Goal: Task Accomplishment & Management: Use online tool/utility

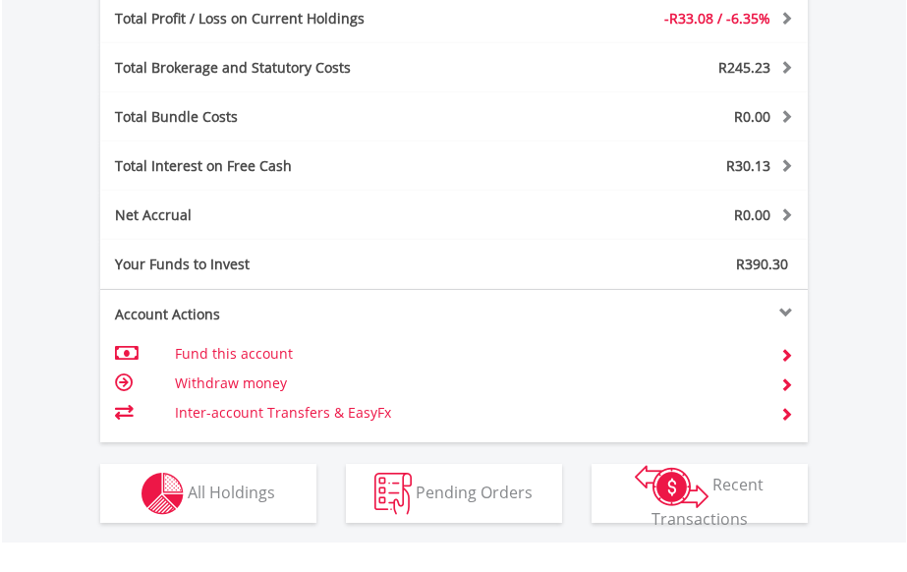
scroll to position [1081, 0]
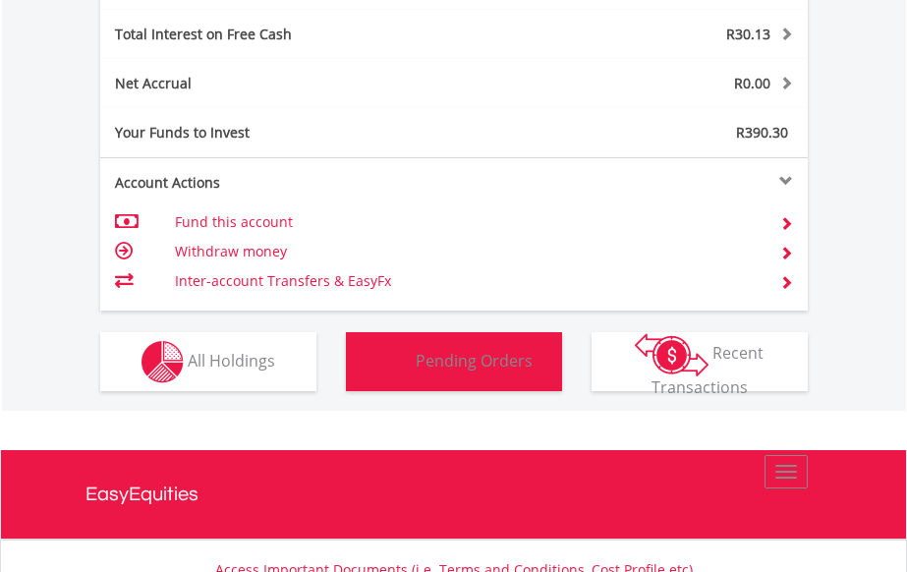
click at [491, 366] on span "Pending Orders" at bounding box center [474, 360] width 117 height 22
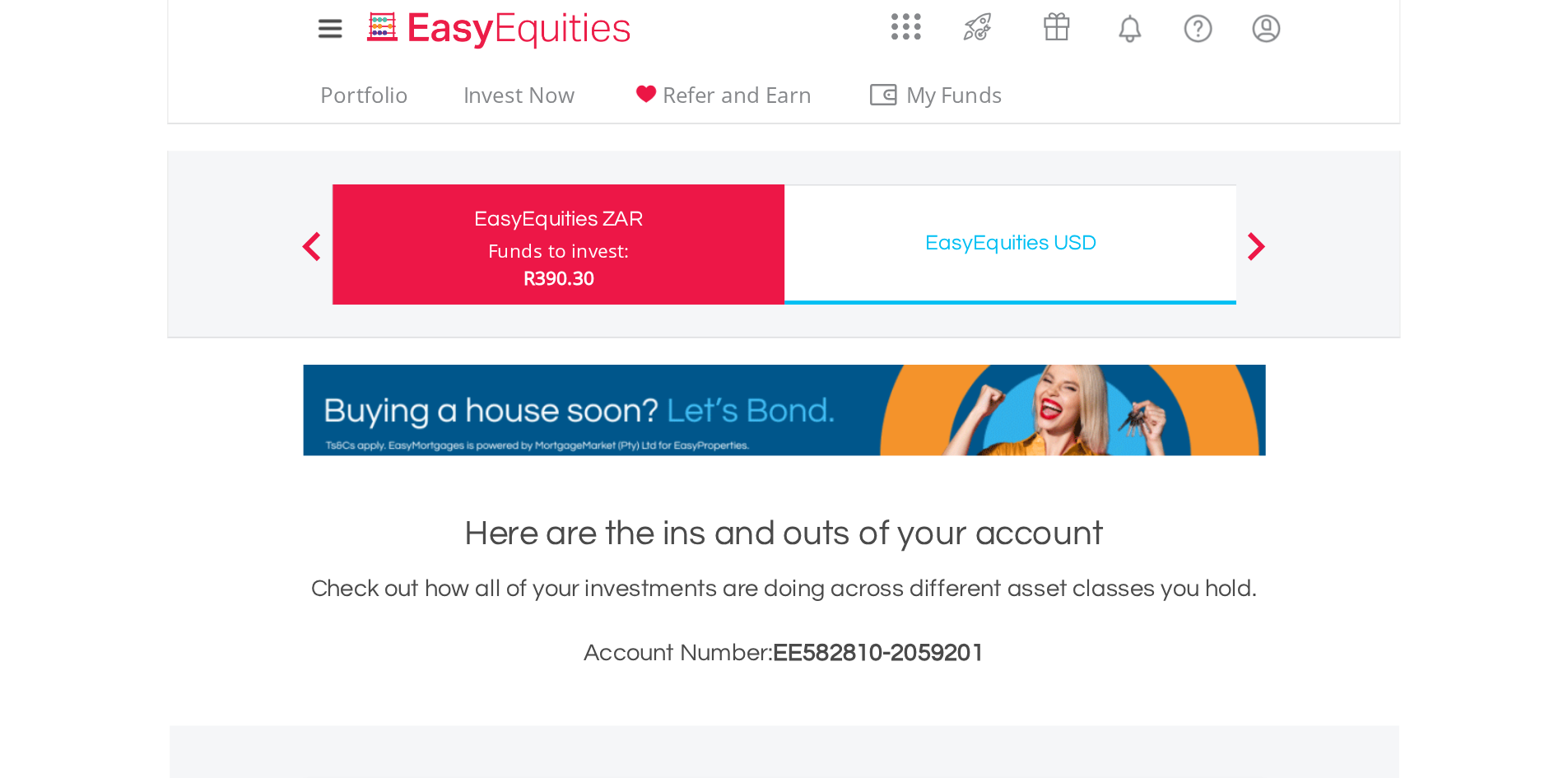
scroll to position [0, 0]
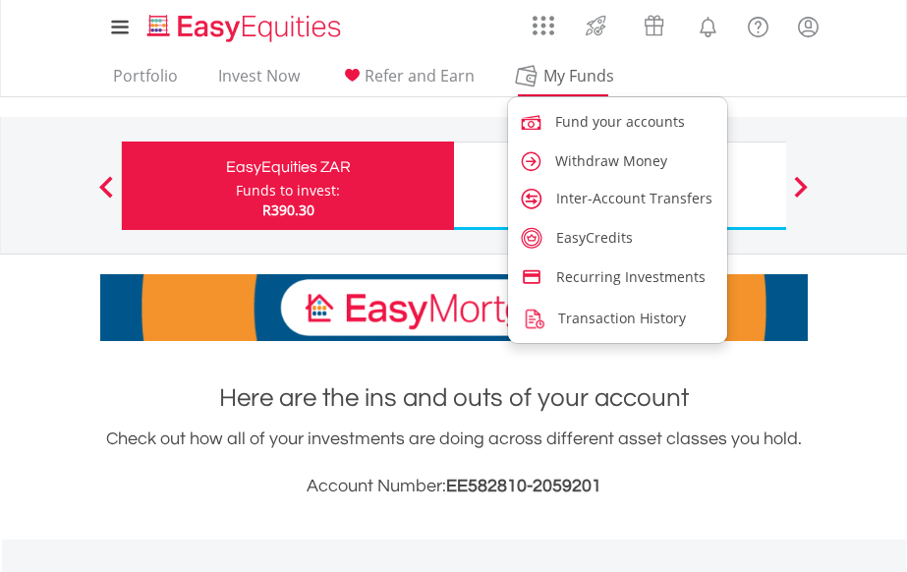
click at [579, 63] on span "My Funds" at bounding box center [579, 76] width 129 height 26
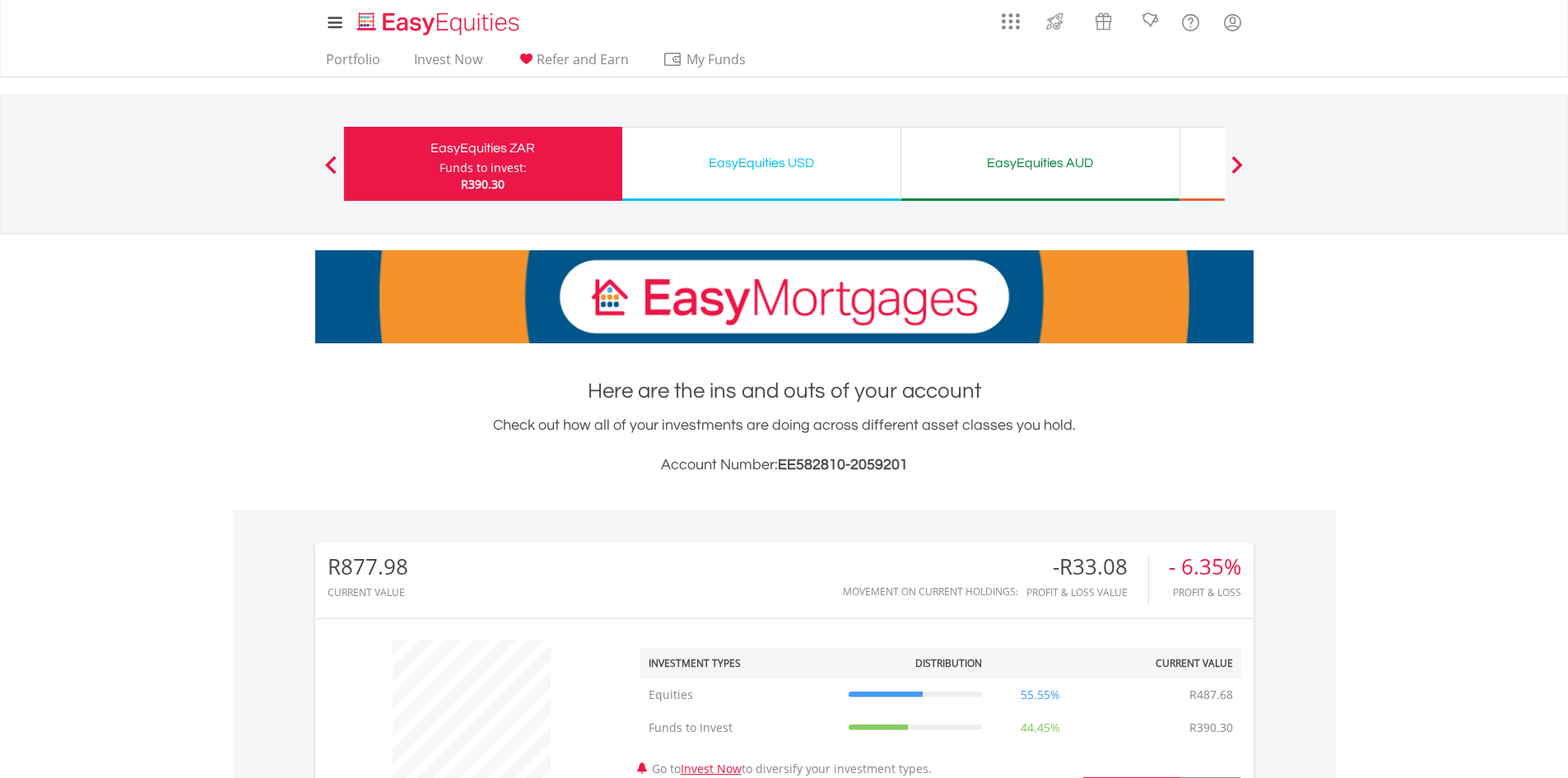
scroll to position [158, 312]
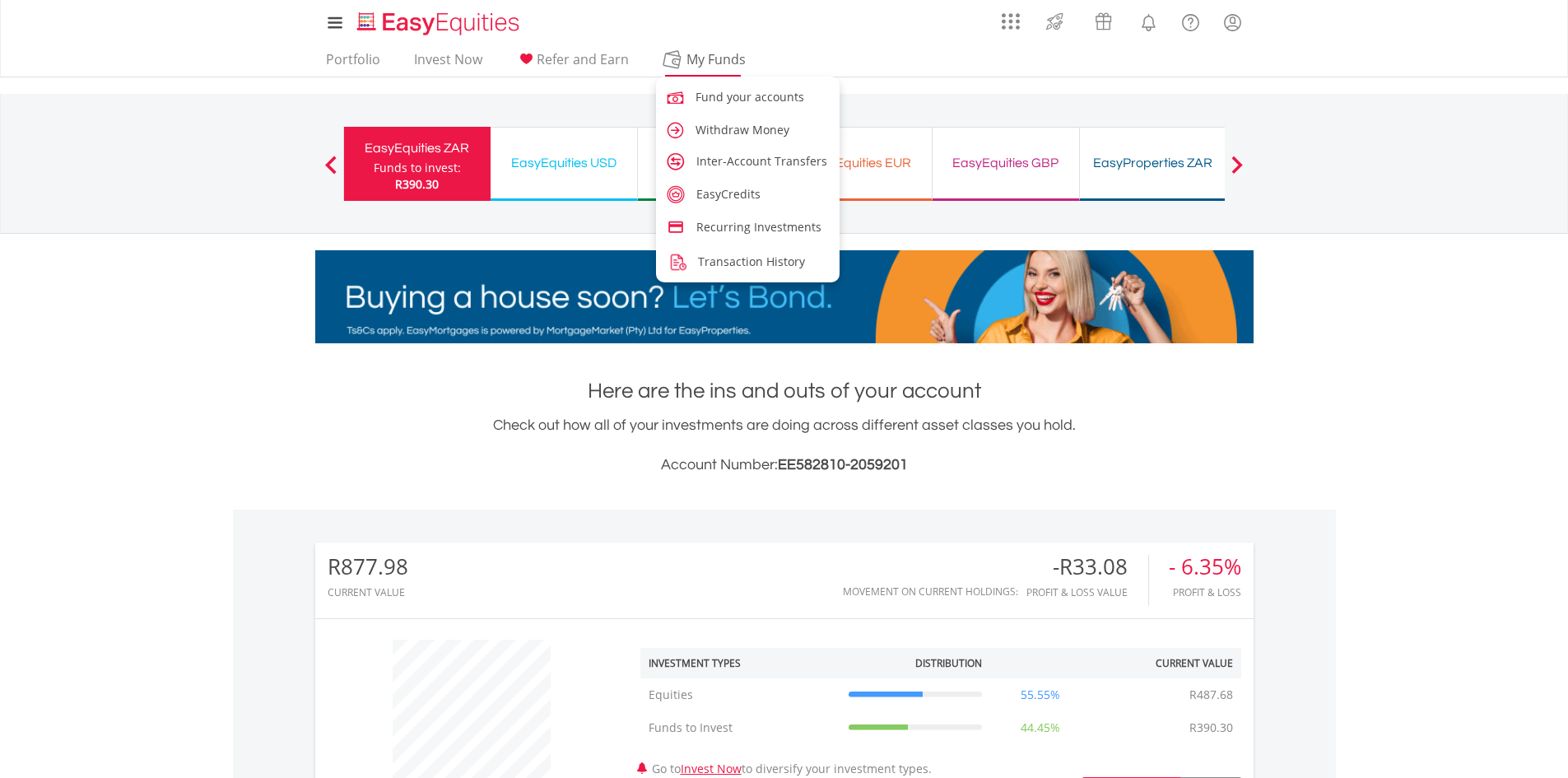
click at [712, 69] on span "My Funds" at bounding box center [716, 59] width 108 height 22
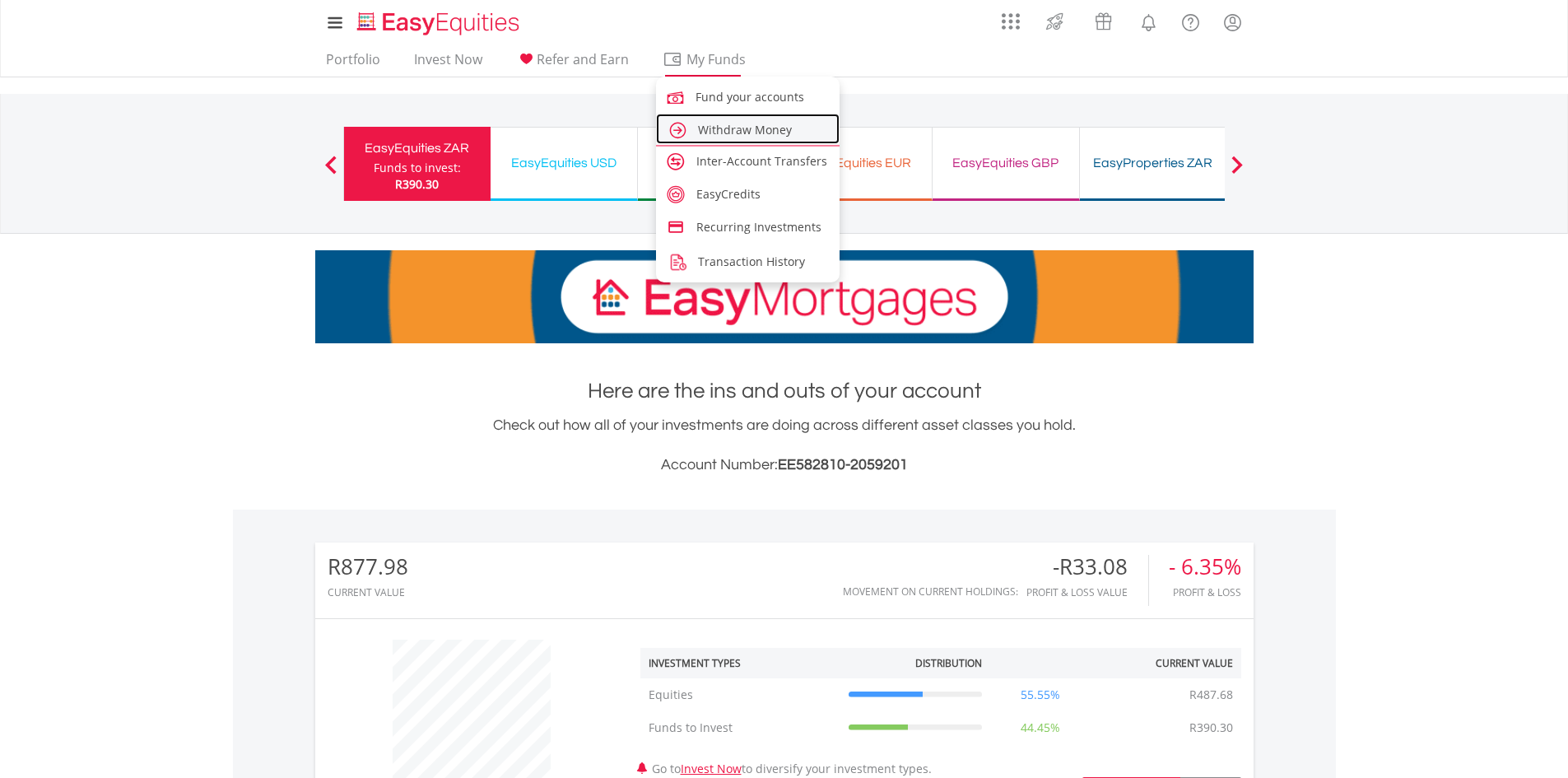
click at [759, 123] on span "Withdraw Money" at bounding box center [745, 129] width 94 height 16
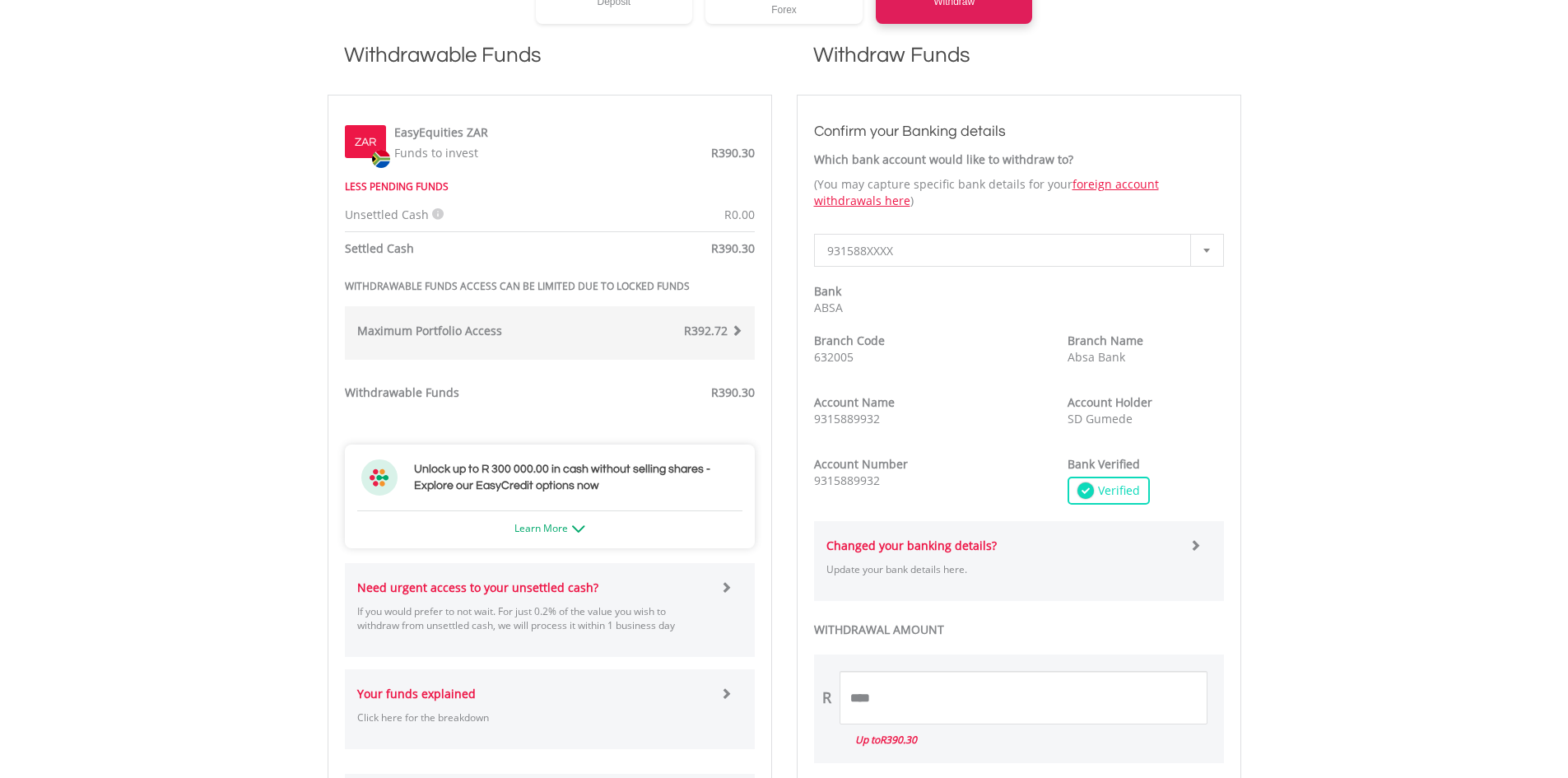
scroll to position [165, 0]
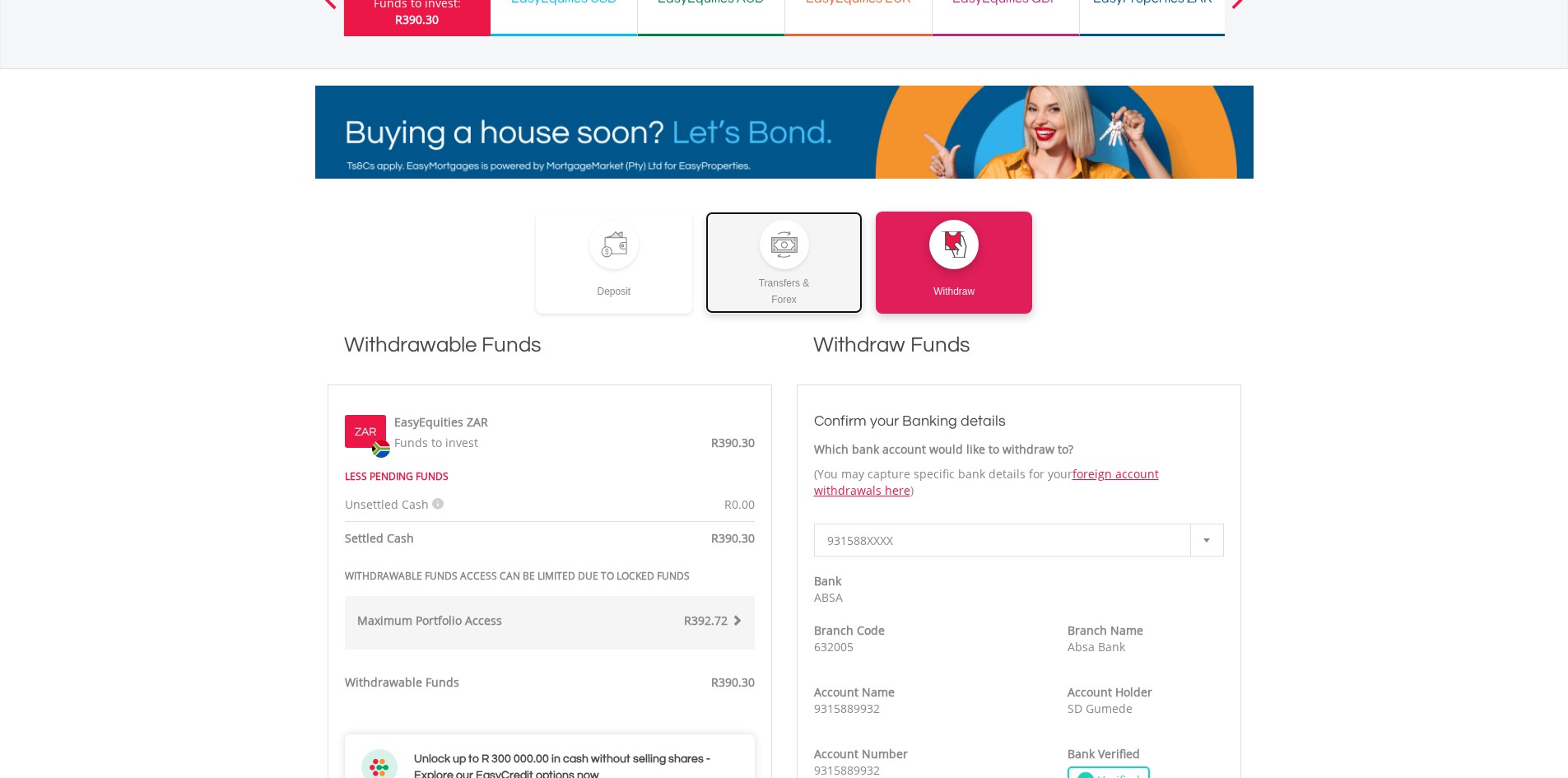
click at [769, 266] on link "Transfers & Forex" at bounding box center [784, 263] width 157 height 102
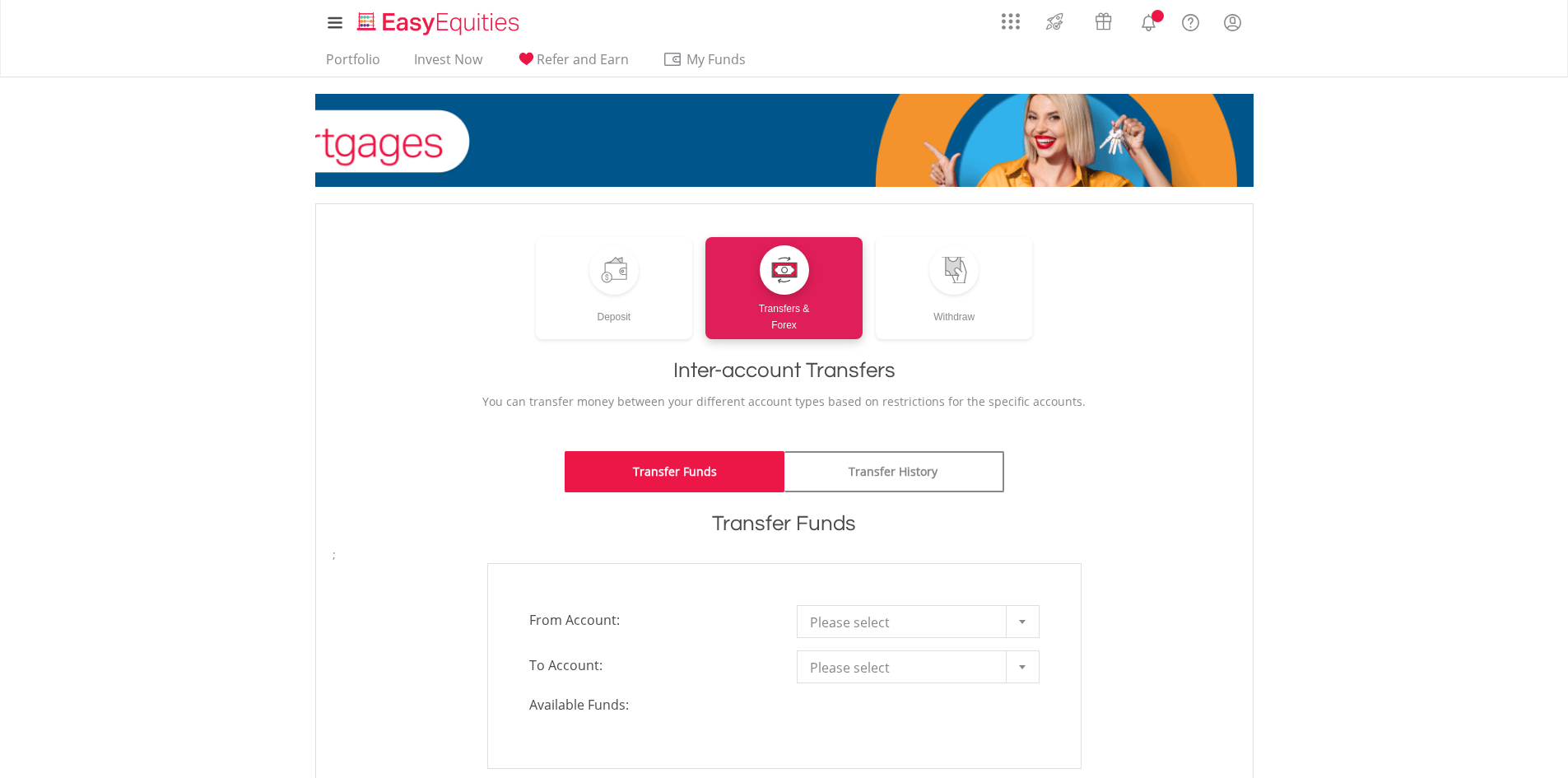
scroll to position [329, 0]
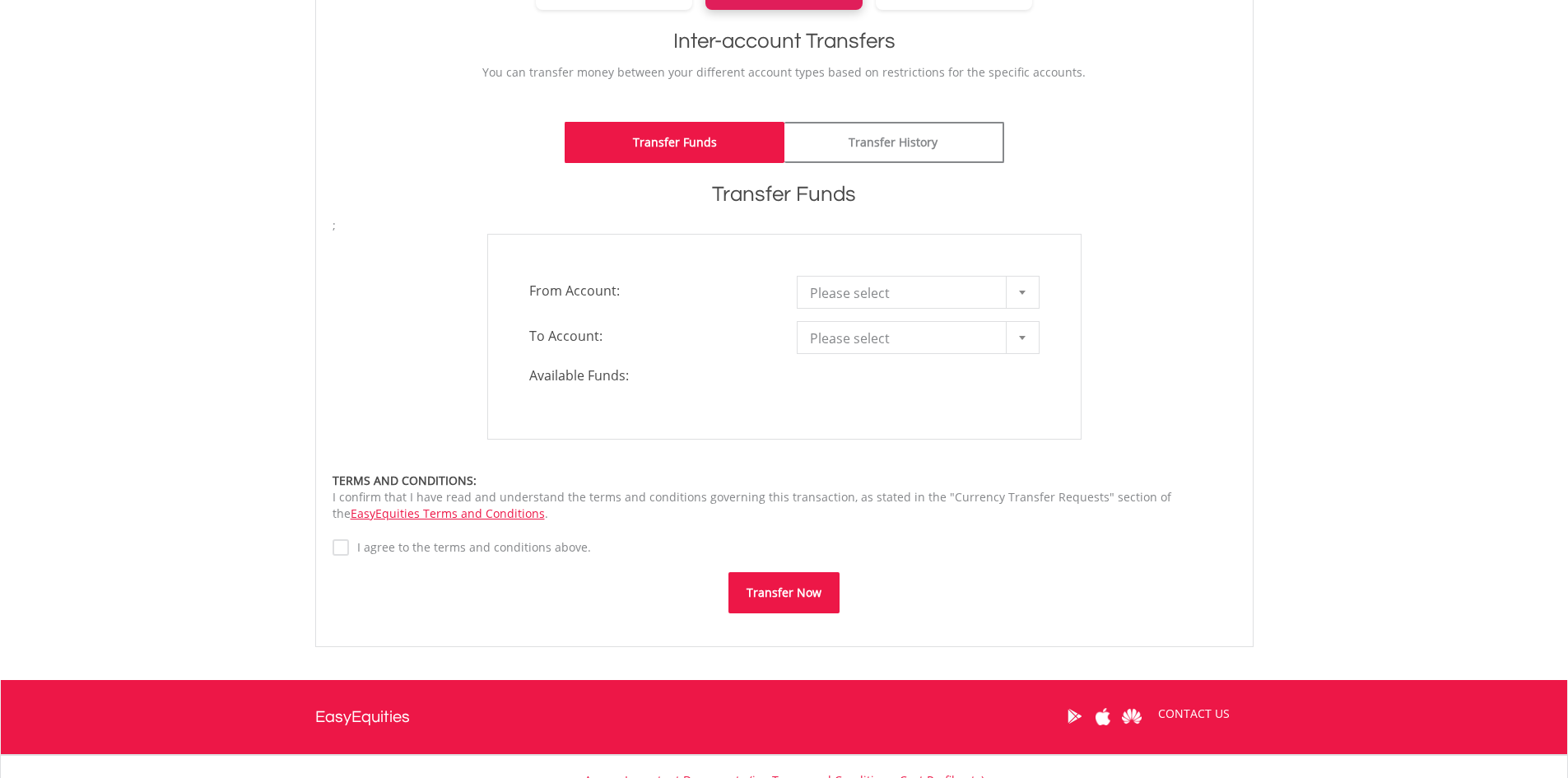
click at [1020, 285] on div at bounding box center [1022, 291] width 33 height 31
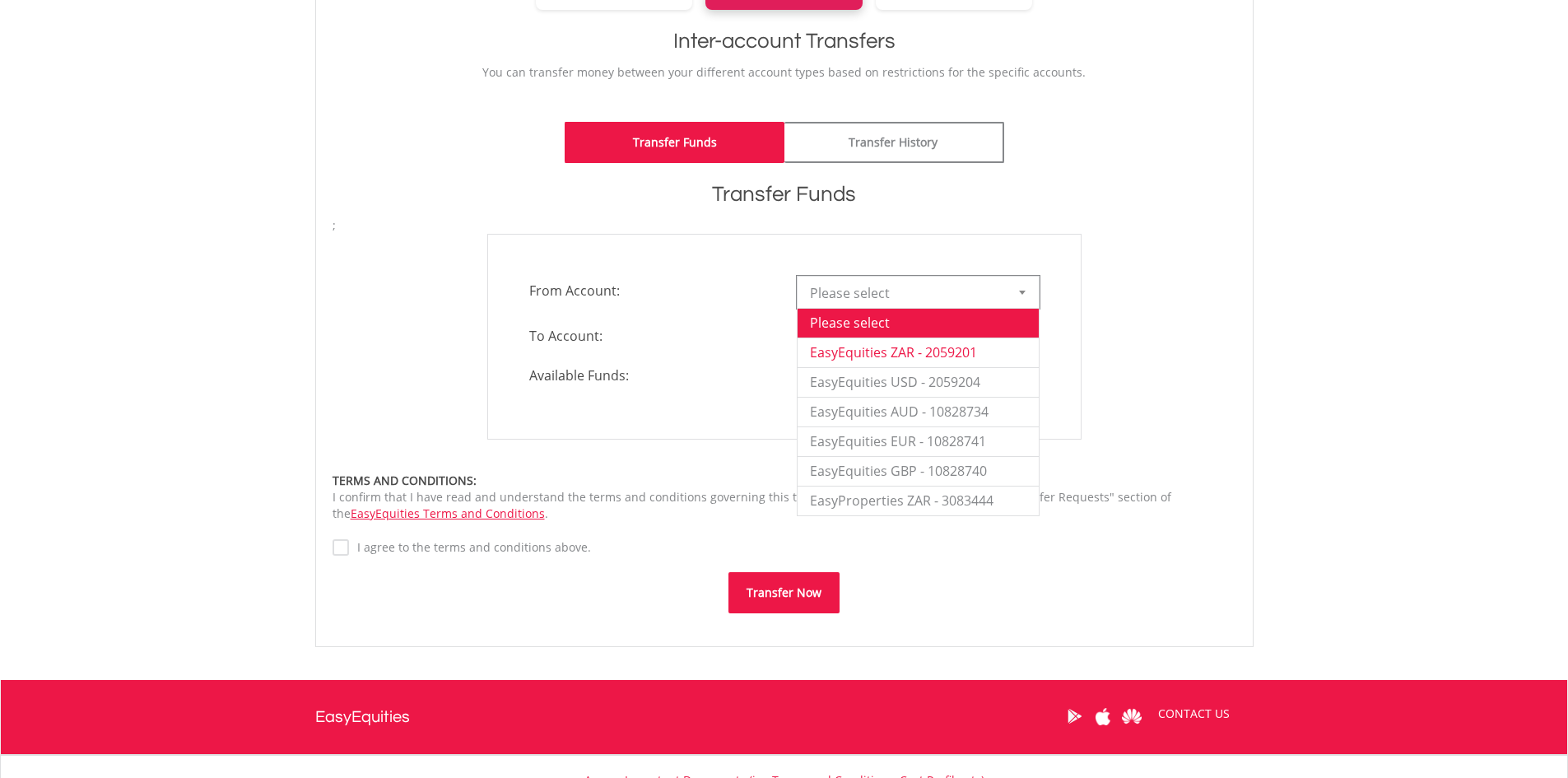
click at [958, 348] on li "EasyEquities ZAR - 2059201" at bounding box center [918, 352] width 241 height 29
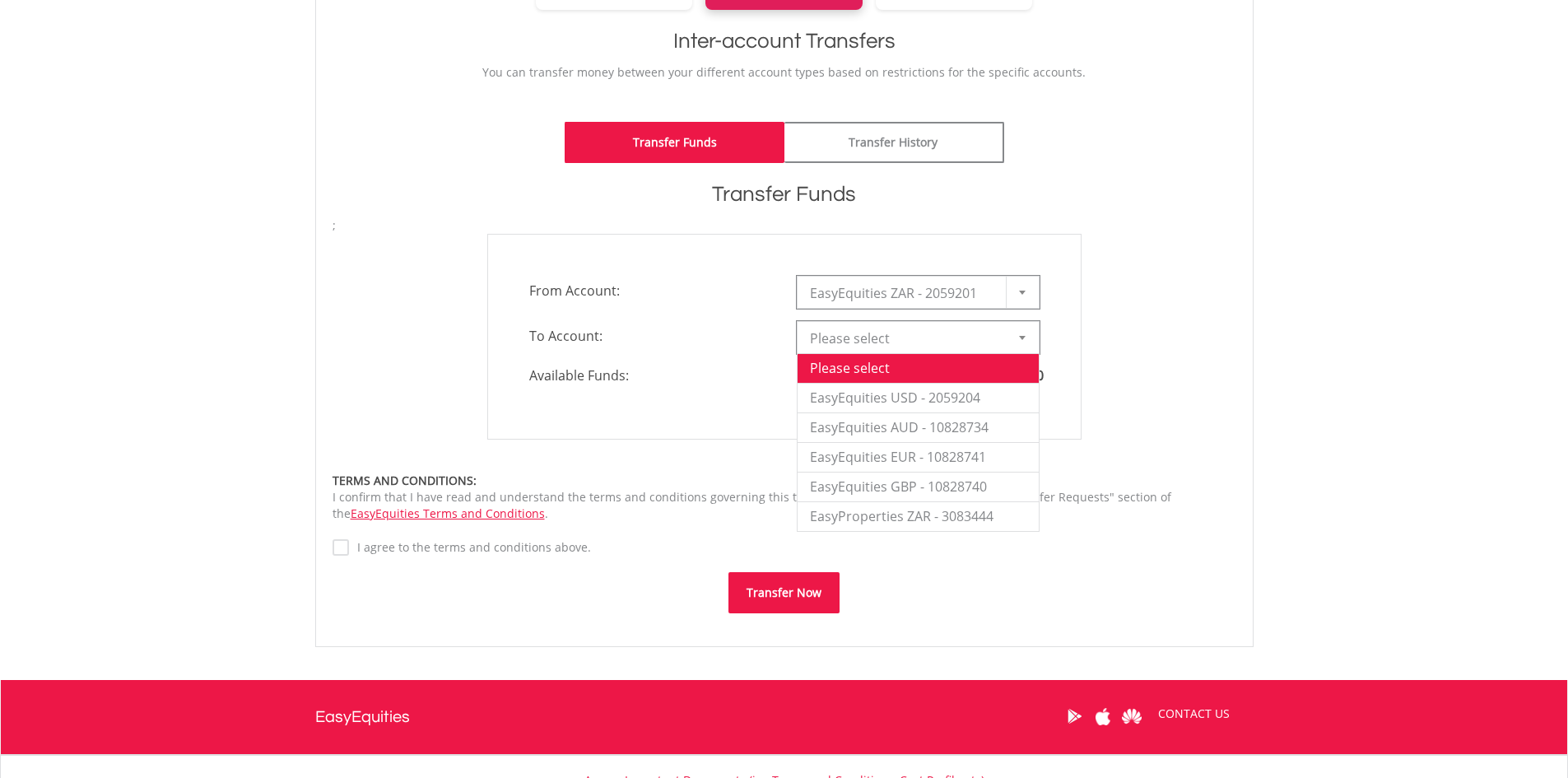
click at [1016, 343] on div at bounding box center [1022, 337] width 33 height 31
click at [976, 394] on li "EasyEquities USD - 2059204" at bounding box center [918, 397] width 241 height 29
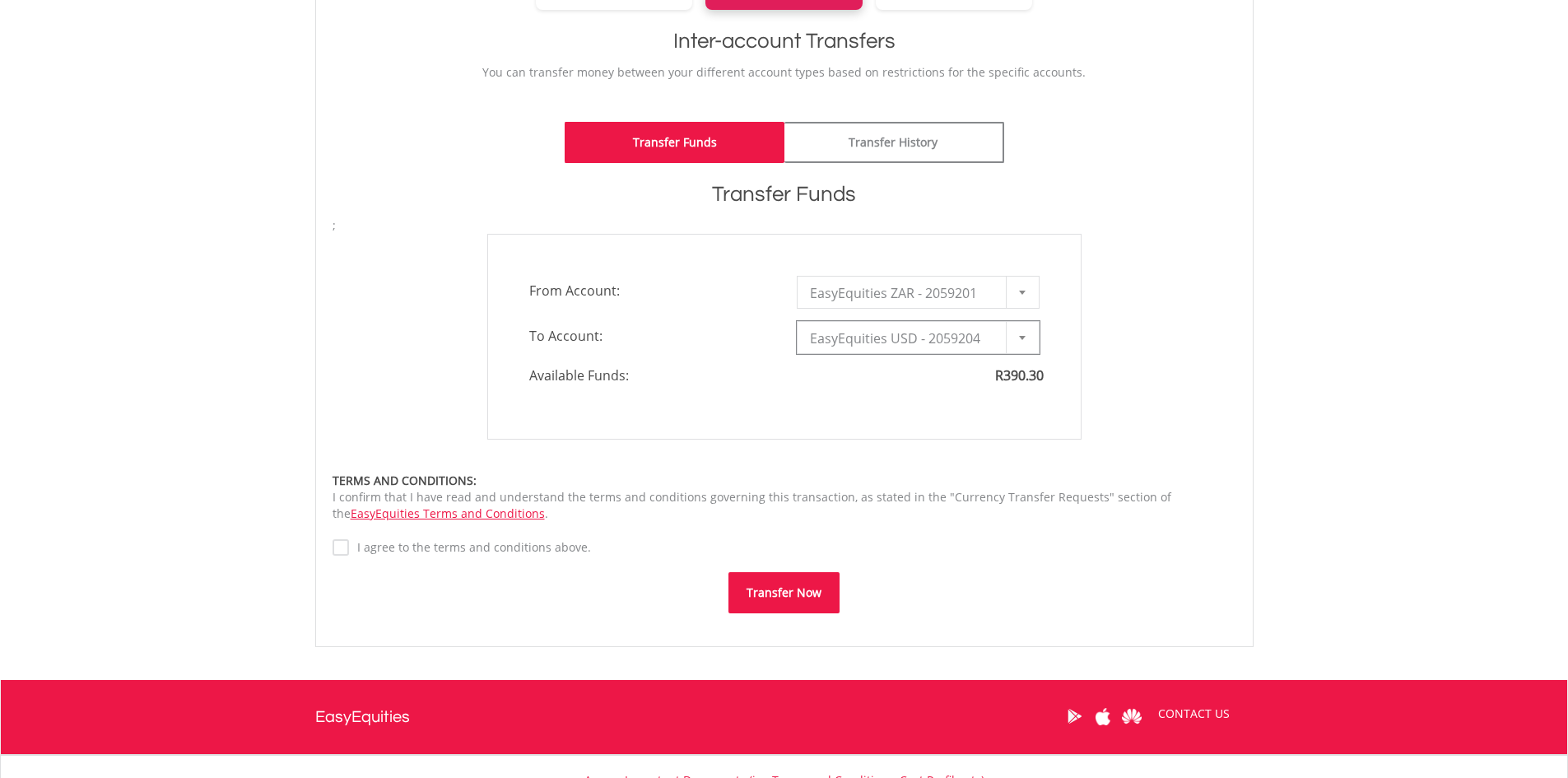
type input "*"
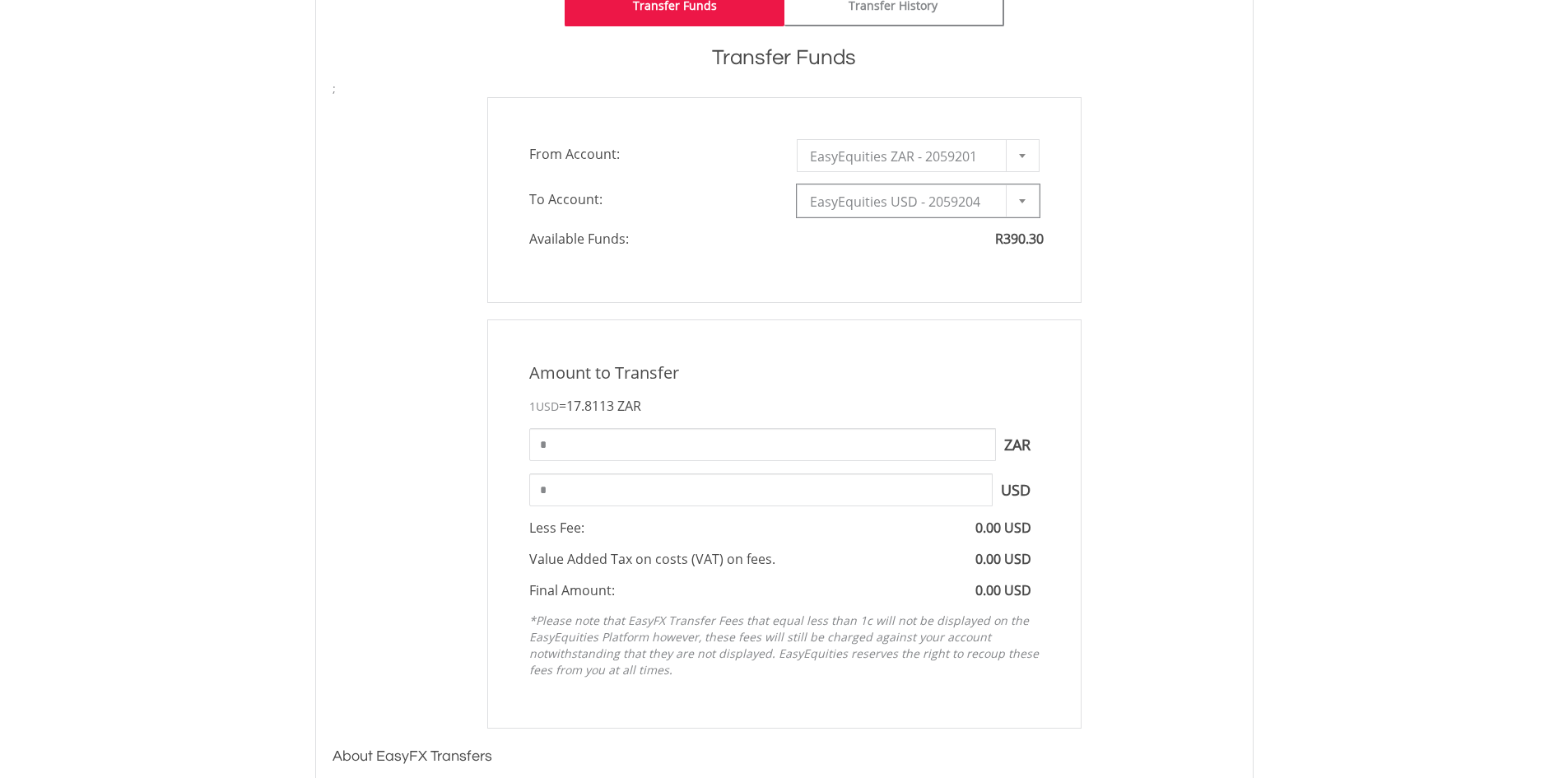
scroll to position [576, 0]
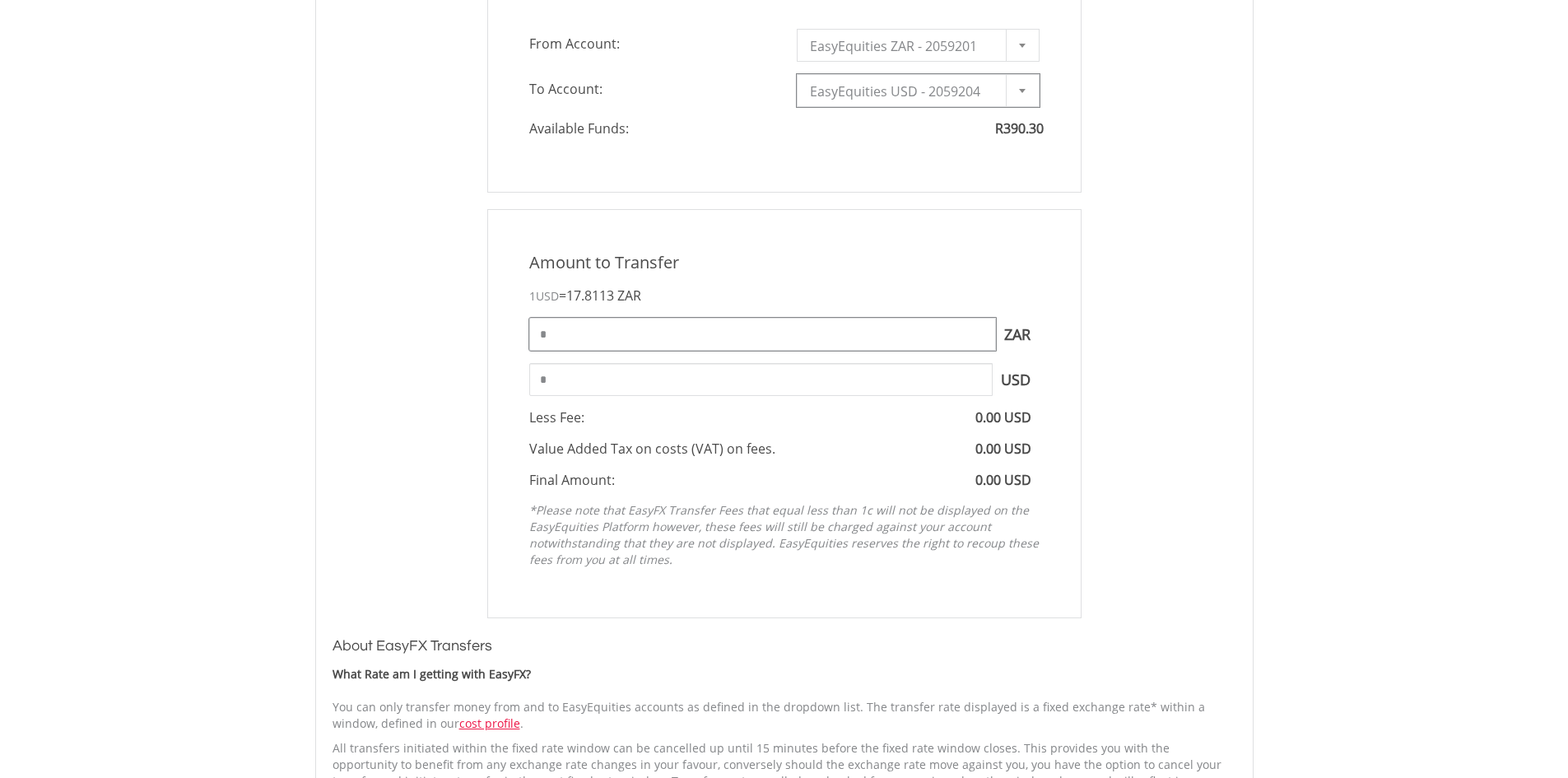
drag, startPoint x: 566, startPoint y: 337, endPoint x: 429, endPoint y: 348, distance: 137.4
click at [431, 348] on div "Amount to Transfer 1 USD = 17.8113 ZAR * ZAR You can transfer funds into your o…" at bounding box center [784, 414] width 928 height 409
type input "******"
type input "*****"
click at [1017, 278] on div "Amount to Transfer 1 USD = 17.8113 ZAR ****** ZAR You can transfer funds into y…" at bounding box center [784, 414] width 594 height 409
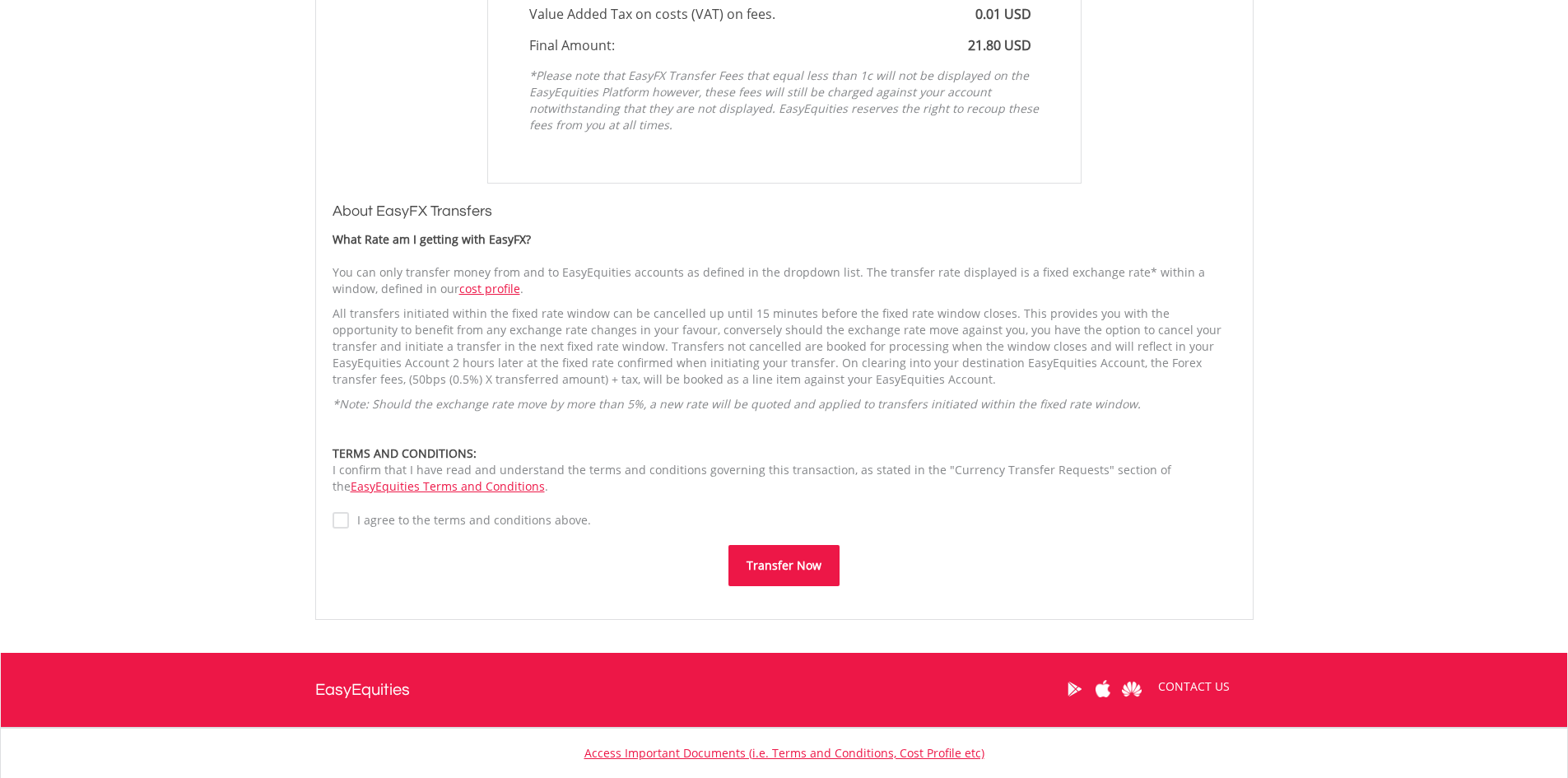
scroll to position [1123, 0]
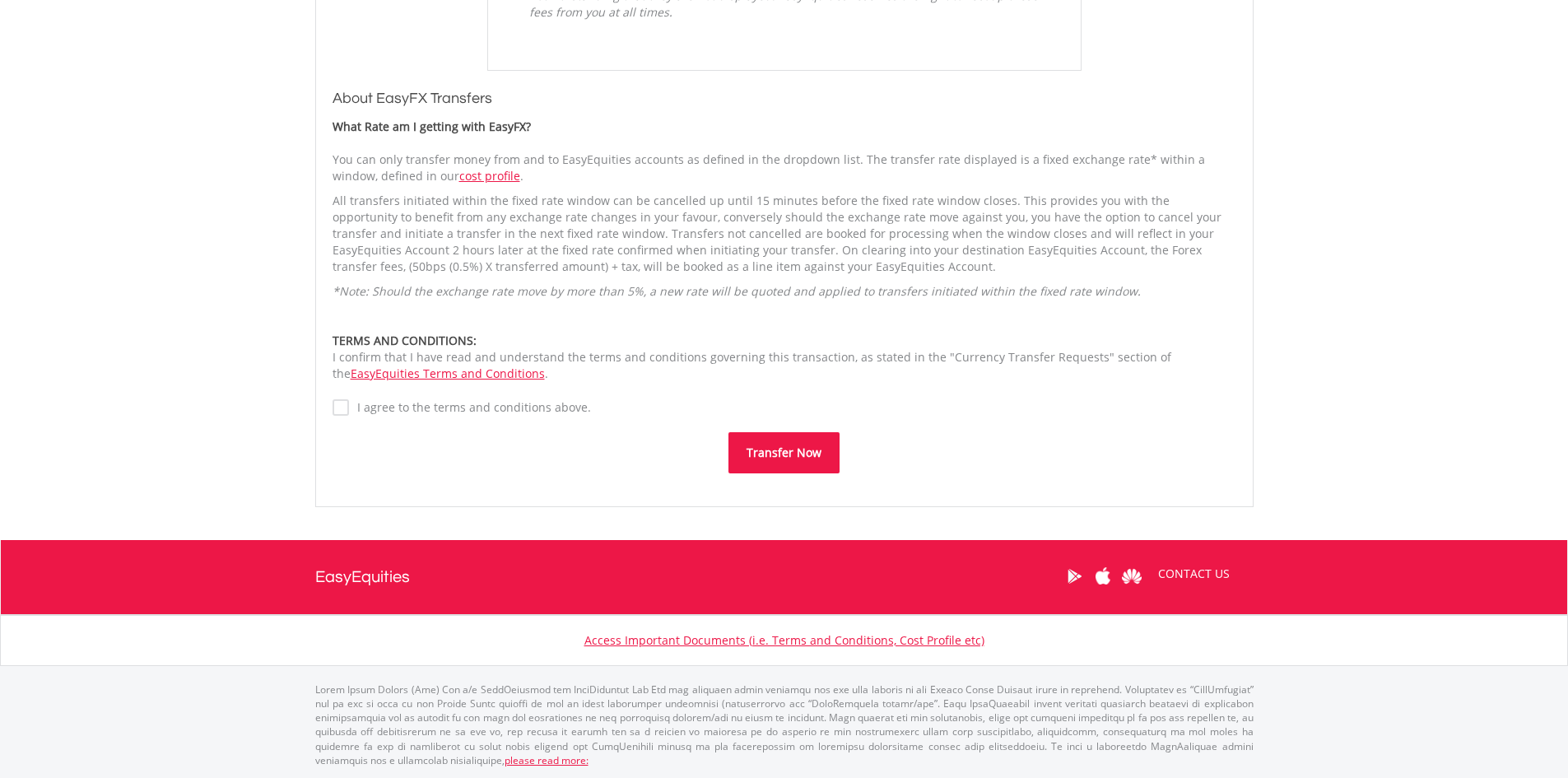
click at [349, 404] on label "I agree to the terms and conditions above." at bounding box center [470, 408] width 242 height 17
click at [758, 446] on button "Transfer Now" at bounding box center [784, 452] width 111 height 41
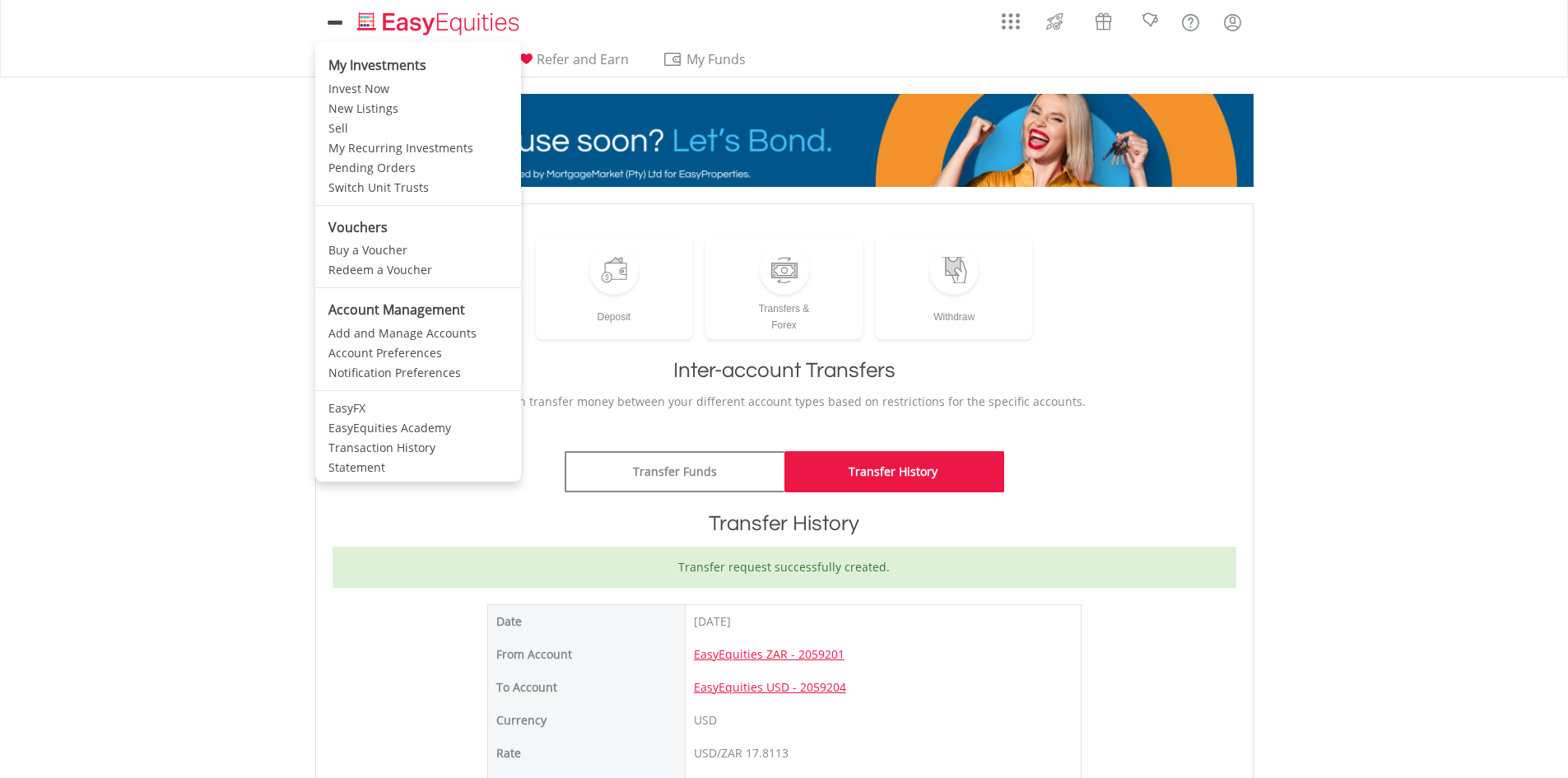
click at [342, 15] on icon at bounding box center [335, 23] width 23 height 21
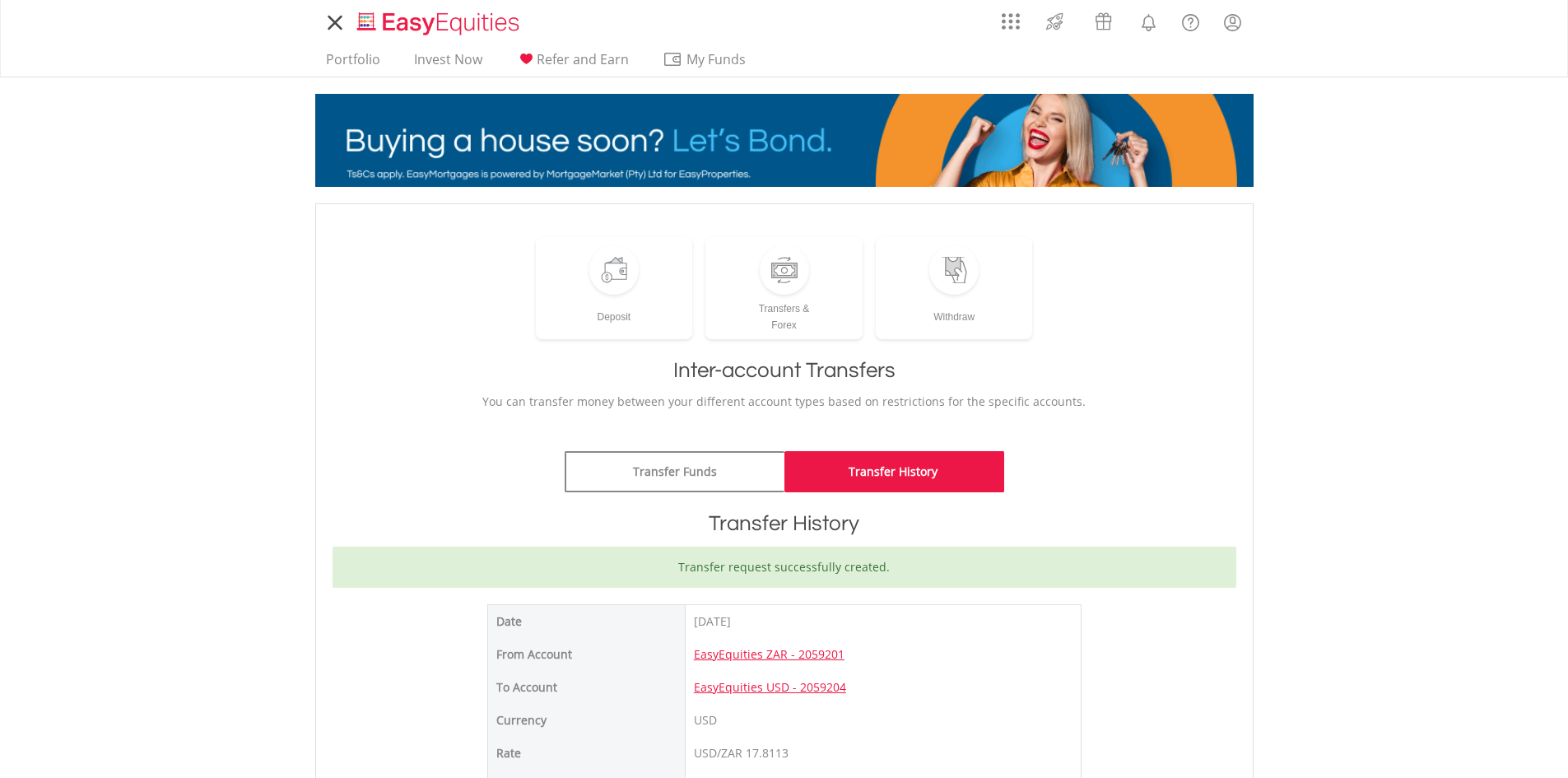
click at [340, 19] on icon at bounding box center [335, 23] width 23 height 21
